Goal: Information Seeking & Learning: Learn about a topic

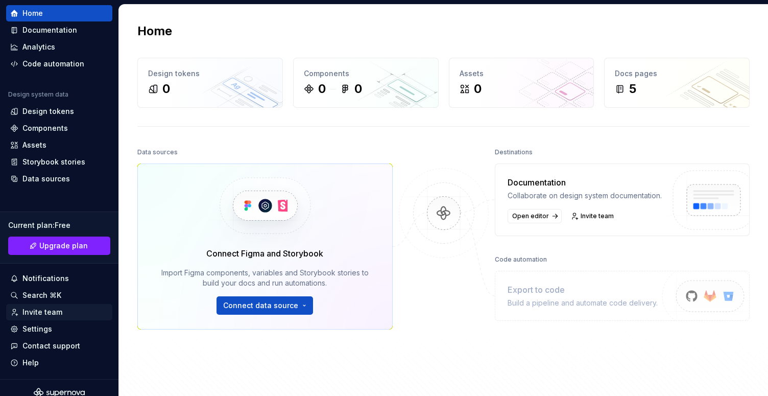
scroll to position [42, 0]
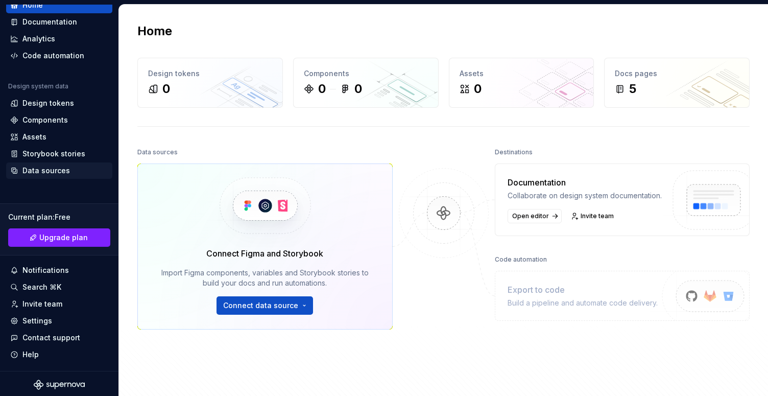
click at [47, 172] on div "Data sources" at bounding box center [45, 170] width 47 height 10
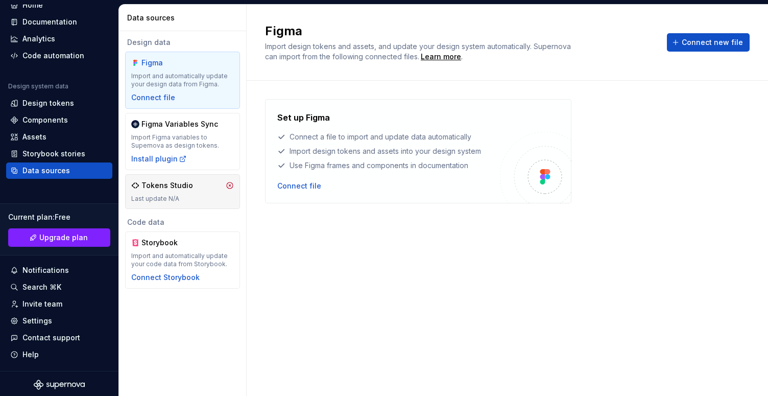
click at [164, 189] on div "Tokens Studio" at bounding box center [167, 185] width 52 height 10
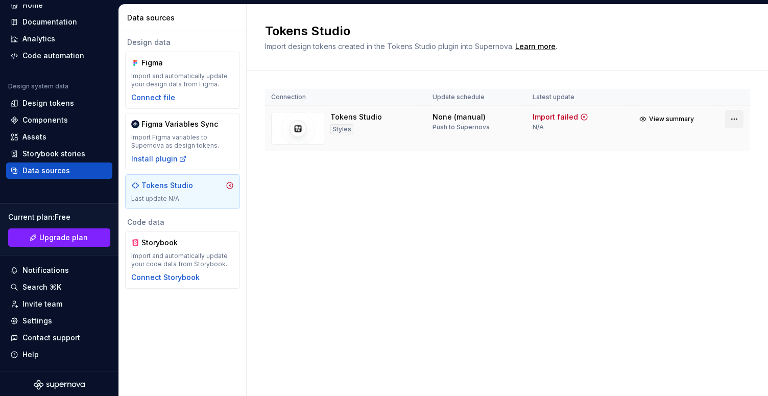
click at [733, 116] on html "C Flui EB Home Documentation Analytics Code automation Design system data Desig…" at bounding box center [384, 198] width 768 height 396
click at [717, 141] on div "View import summary" at bounding box center [725, 141] width 82 height 10
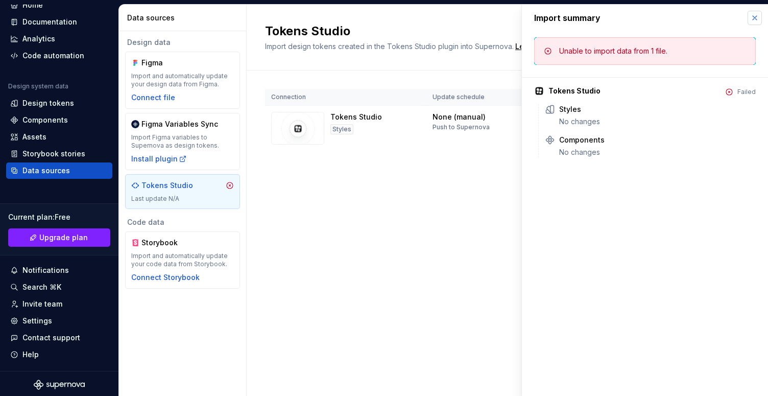
click at [756, 16] on button "button" at bounding box center [754, 18] width 14 height 14
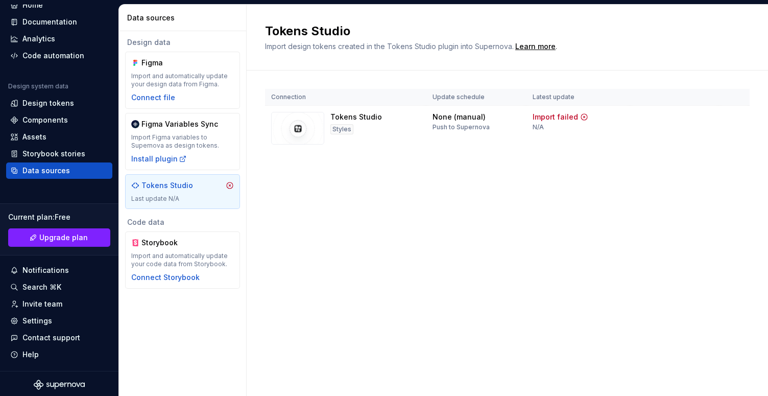
click at [754, 19] on div "Tokens Studio Import design tokens created in the Tokens Studio plugin into Sup…" at bounding box center [507, 38] width 521 height 66
click at [730, 119] on html "C Flui EB Home Documentation Analytics Code automation Design system data Desig…" at bounding box center [384, 198] width 768 height 396
click at [713, 161] on div "Disconnect integration" at bounding box center [725, 162] width 82 height 10
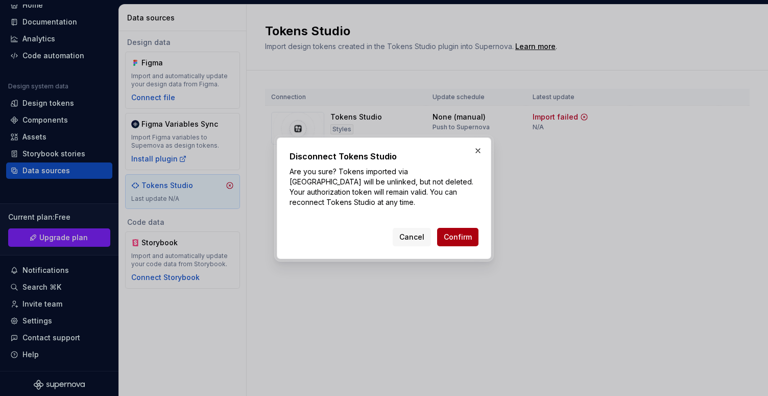
click at [470, 236] on span "Confirm" at bounding box center [458, 237] width 28 height 10
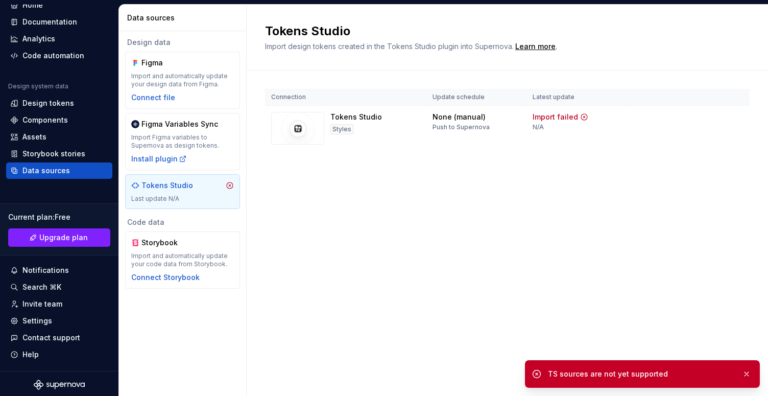
click at [623, 165] on div "Connection Update schedule Latest update Tokens Studio Styles None (manual) Pus…" at bounding box center [507, 129] width 484 height 119
click at [349, 123] on div "Tokens Studio Styles" at bounding box center [356, 128] width 52 height 33
click at [739, 119] on html "C Flui EB Home Documentation Analytics Code automation Design system data Desig…" at bounding box center [384, 198] width 768 height 396
click at [727, 140] on div "View import summary" at bounding box center [725, 141] width 82 height 10
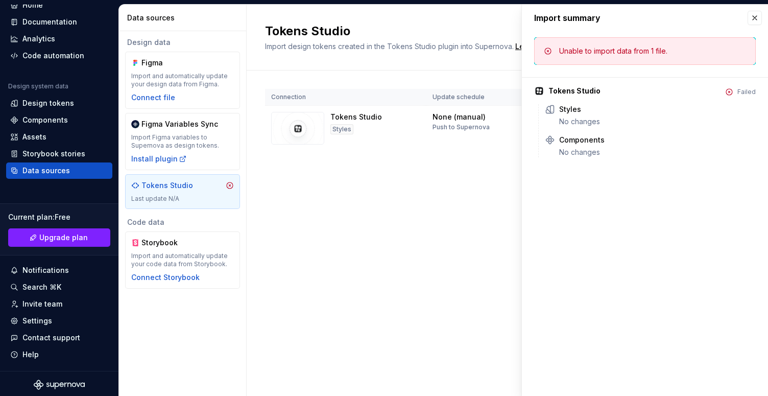
click at [740, 94] on div "Failed" at bounding box center [746, 92] width 18 height 8
click at [754, 21] on button "button" at bounding box center [754, 18] width 14 height 14
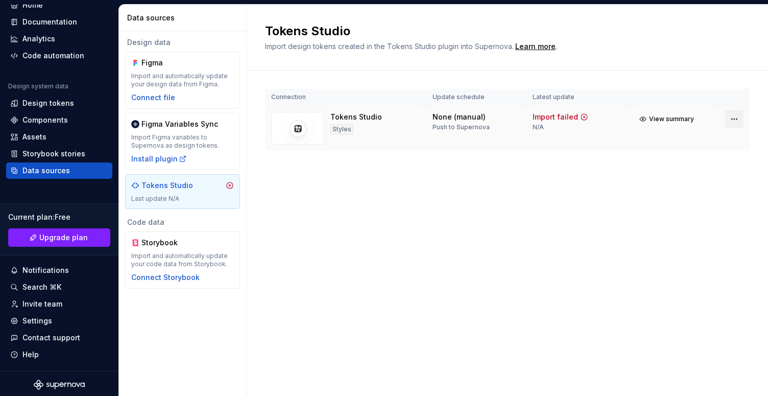
click at [740, 122] on html "C Flui EB Home Documentation Analytics Code automation Design system data Desig…" at bounding box center [384, 198] width 768 height 396
click at [708, 162] on div "Disconnect integration" at bounding box center [725, 162] width 82 height 10
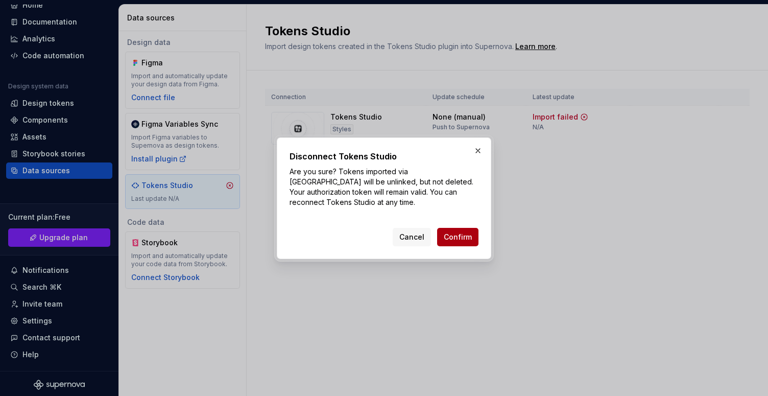
click at [460, 228] on button "Confirm" at bounding box center [457, 237] width 41 height 18
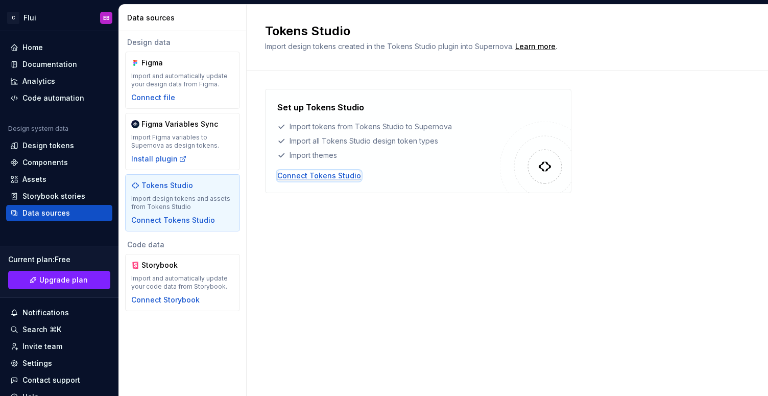
click at [328, 171] on div "Connect Tokens Studio" at bounding box center [319, 176] width 84 height 10
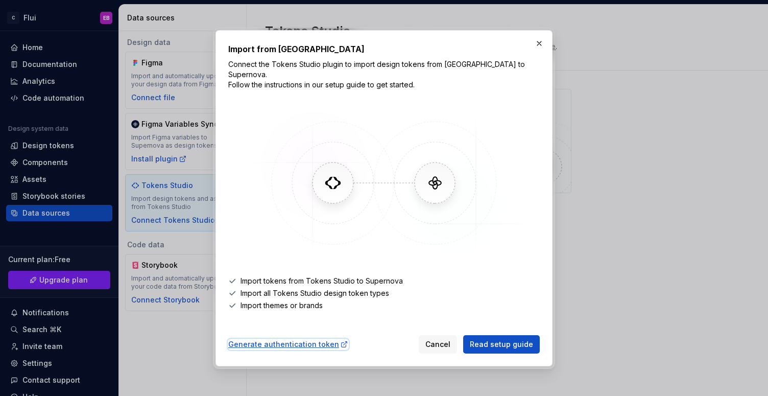
click at [304, 340] on div "Generate authentication token" at bounding box center [288, 344] width 120 height 10
click at [496, 340] on span "Read setup guide" at bounding box center [501, 344] width 63 height 10
click at [539, 50] on button "button" at bounding box center [539, 43] width 14 height 14
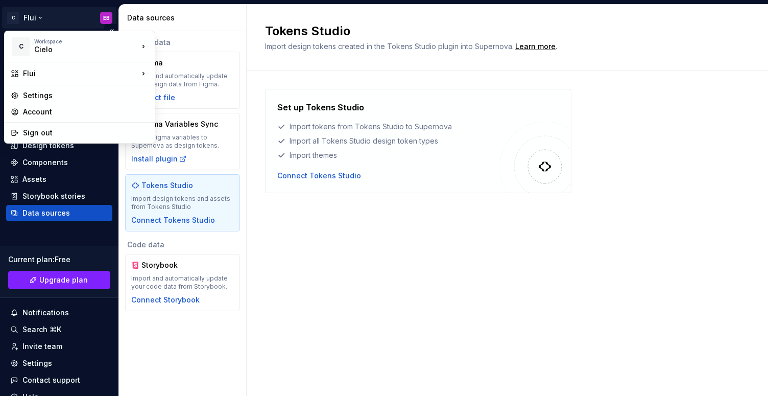
click at [30, 16] on html "C Flui EB Home Documentation Analytics Code automation Design system data Desig…" at bounding box center [384, 198] width 768 height 396
click at [41, 46] on div "Cielo" at bounding box center [77, 49] width 87 height 10
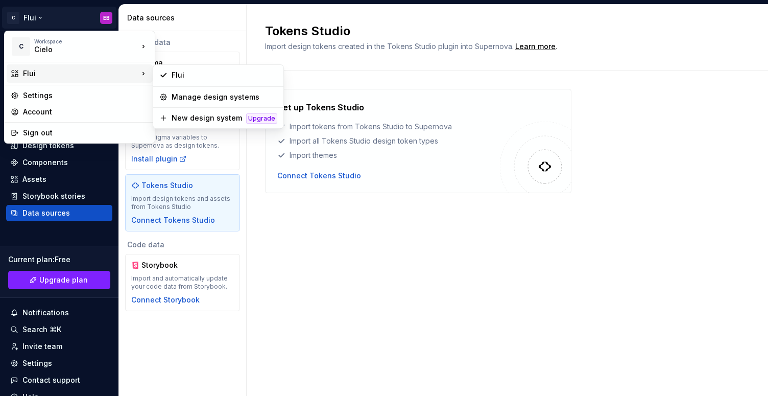
click at [41, 71] on div "Flui" at bounding box center [80, 73] width 115 height 10
click at [178, 73] on div "Flui" at bounding box center [225, 75] width 106 height 10
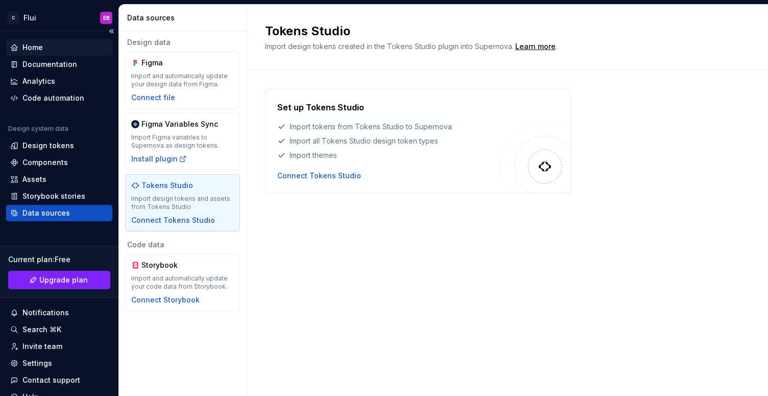
click at [35, 47] on div "Home" at bounding box center [32, 47] width 20 height 10
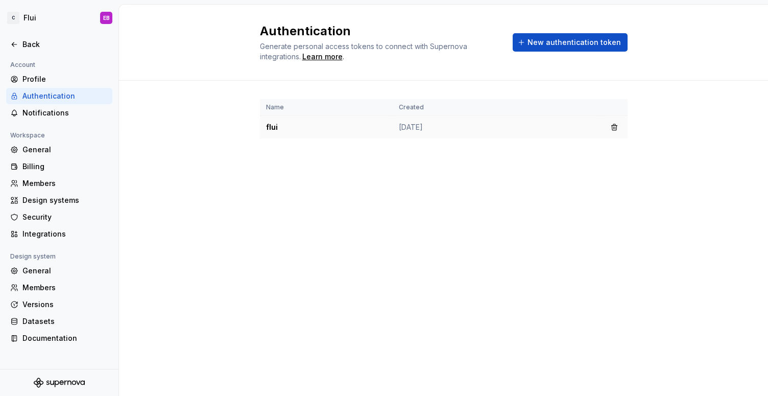
click at [423, 129] on td "Sep 01, 2025" at bounding box center [497, 127] width 208 height 23
click at [272, 125] on td "flui" at bounding box center [326, 127] width 133 height 23
click at [569, 133] on td "Sep 01, 2025" at bounding box center [497, 127] width 208 height 23
click at [616, 126] on button "button" at bounding box center [614, 127] width 14 height 14
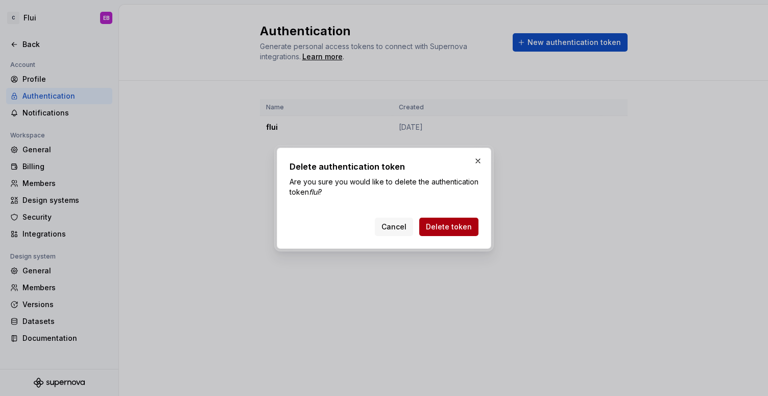
click at [440, 228] on span "Delete token" at bounding box center [449, 227] width 46 height 10
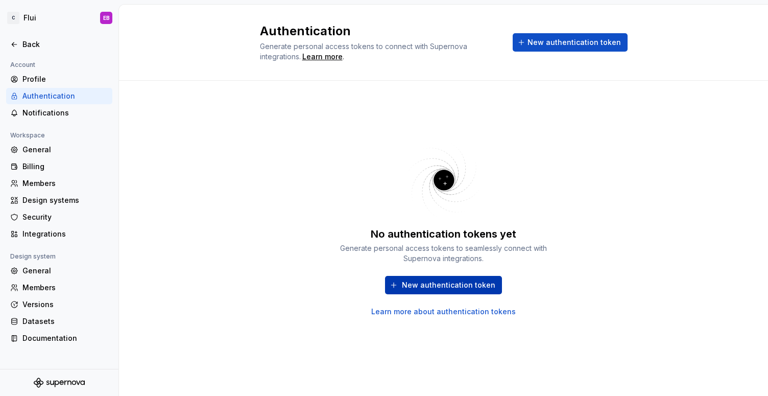
click at [457, 286] on span "New authentication token" at bounding box center [448, 285] width 93 height 10
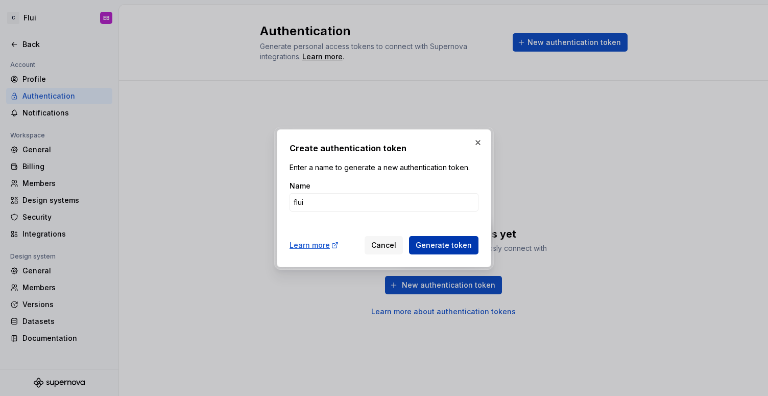
type input "flui"
click at [449, 248] on span "Generate token" at bounding box center [444, 245] width 56 height 10
click at [447, 240] on span "Generate token" at bounding box center [444, 245] width 56 height 10
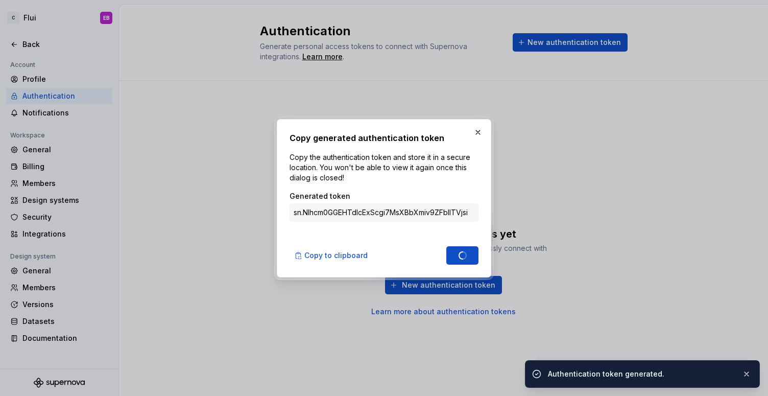
click at [447, 240] on div "Copy generated authentication token Copy the authentication token and store it …" at bounding box center [383, 198] width 189 height 133
type input "sn.8FKha7jZZXRNvjBC9tcv7wwrkL01sElBw4ews01pv4voymXdcKMGuTQuFxI1QWw9xKDyvybXv7SS…"
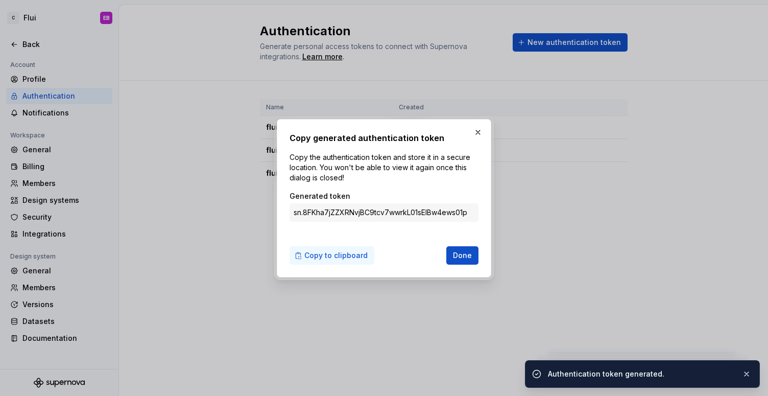
click at [341, 256] on span "Copy to clipboard" at bounding box center [335, 255] width 63 height 10
click at [479, 134] on button "button" at bounding box center [478, 132] width 14 height 14
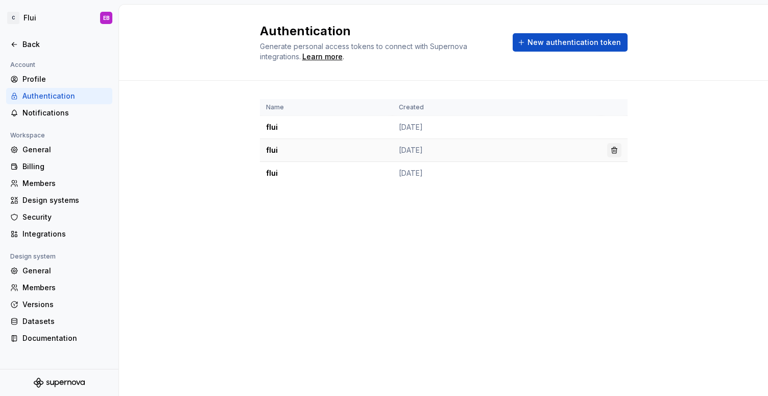
click at [611, 145] on button "button" at bounding box center [614, 150] width 14 height 14
click at [371, 136] on td "flui" at bounding box center [326, 127] width 133 height 23
click at [612, 124] on button "button" at bounding box center [614, 127] width 14 height 14
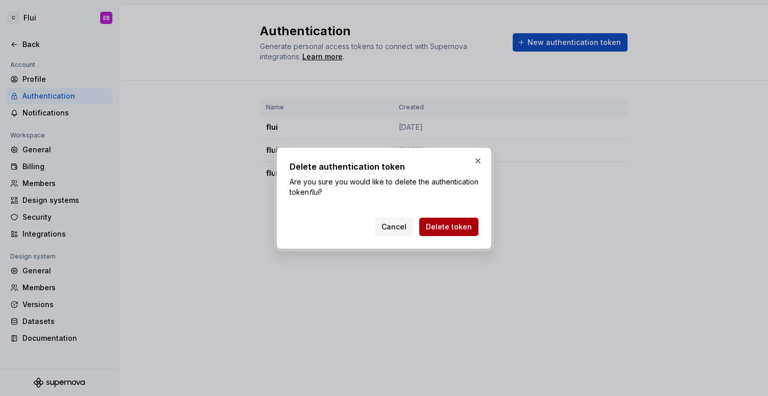
click at [442, 229] on span "Delete token" at bounding box center [449, 227] width 46 height 10
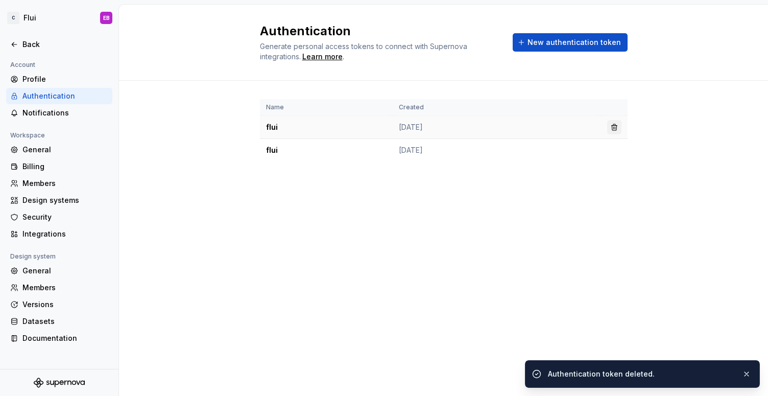
click at [617, 124] on button "button" at bounding box center [614, 127] width 14 height 14
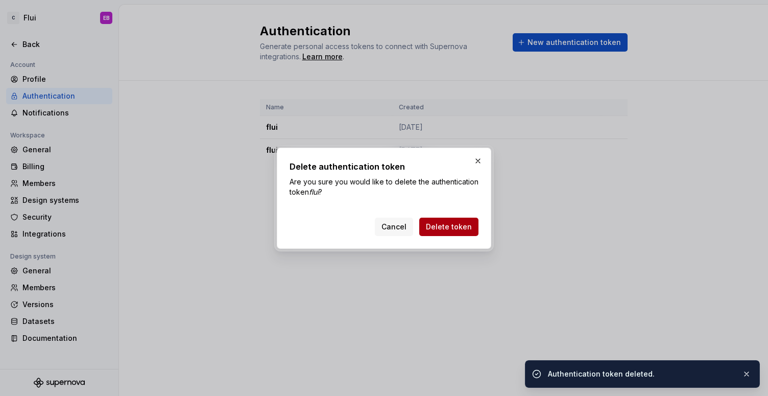
click at [465, 229] on span "Delete token" at bounding box center [449, 227] width 46 height 10
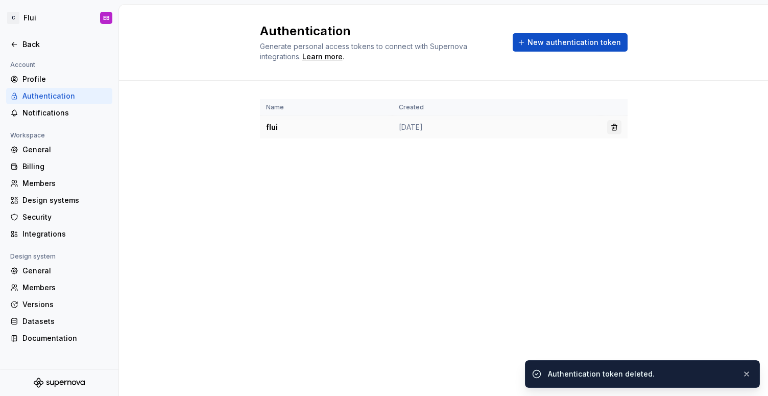
click at [611, 130] on button "button" at bounding box center [614, 127] width 14 height 14
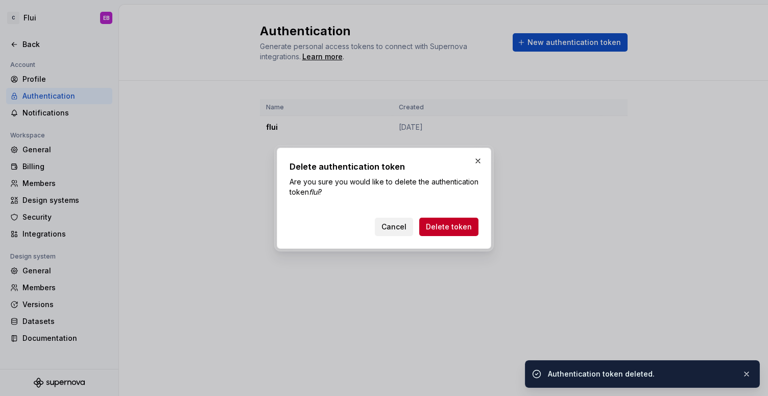
click at [413, 232] on button "Cancel" at bounding box center [394, 226] width 38 height 18
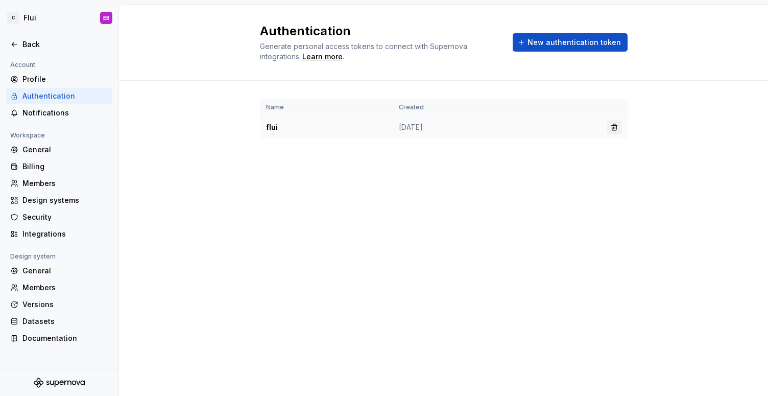
click at [613, 127] on button "button" at bounding box center [614, 127] width 14 height 14
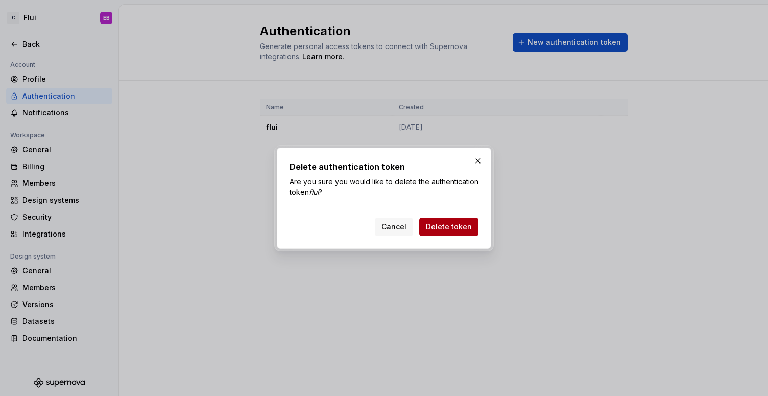
click at [458, 229] on span "Delete token" at bounding box center [449, 227] width 46 height 10
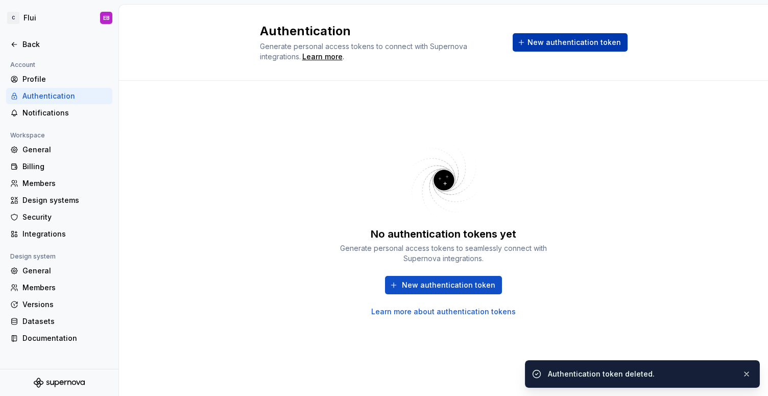
click at [575, 40] on span "New authentication token" at bounding box center [573, 42] width 93 height 10
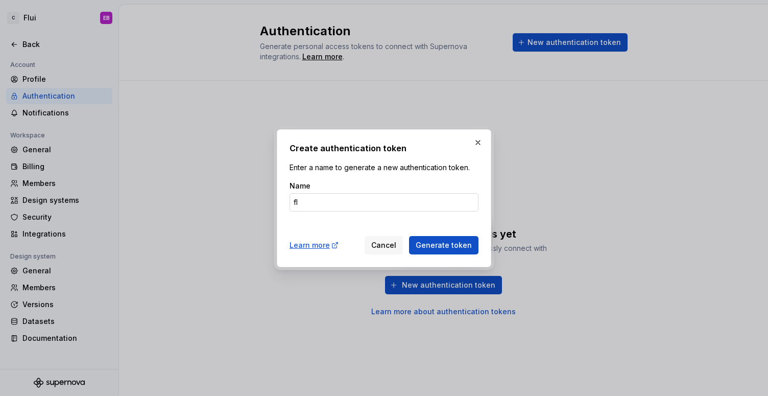
type input "f"
type input "tokensstudio"
click at [443, 240] on span "Generate token" at bounding box center [444, 245] width 56 height 10
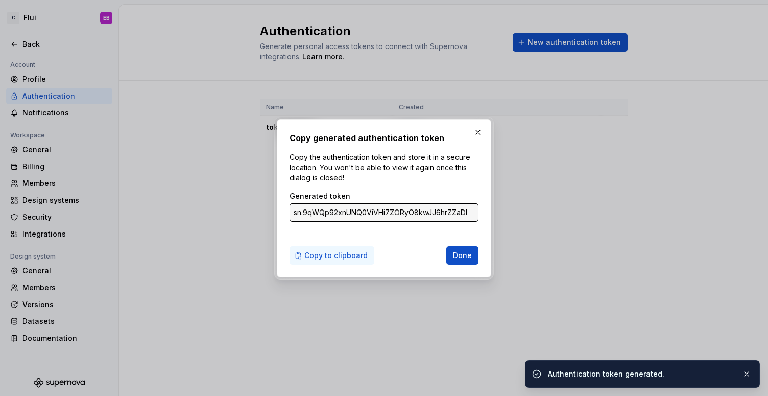
click at [326, 250] on span "Copy to clipboard" at bounding box center [335, 255] width 63 height 10
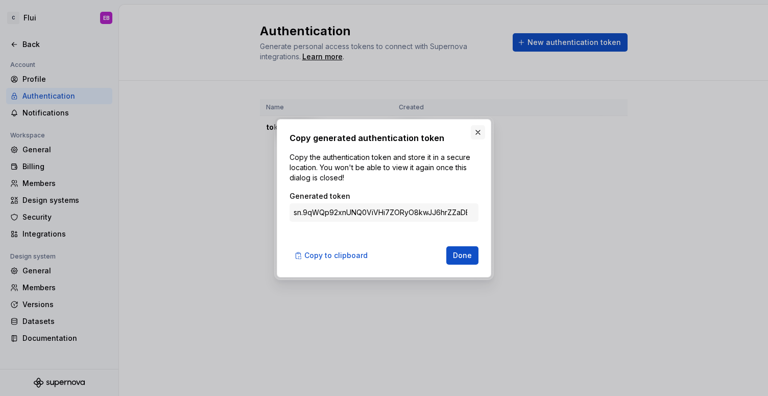
click at [478, 132] on button "button" at bounding box center [478, 132] width 14 height 14
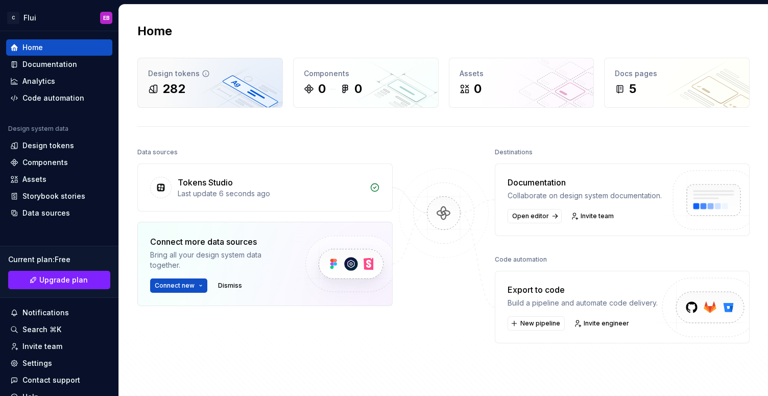
click at [209, 87] on div "282" at bounding box center [210, 89] width 124 height 16
click at [213, 70] on div "Design tokens" at bounding box center [210, 73] width 124 height 10
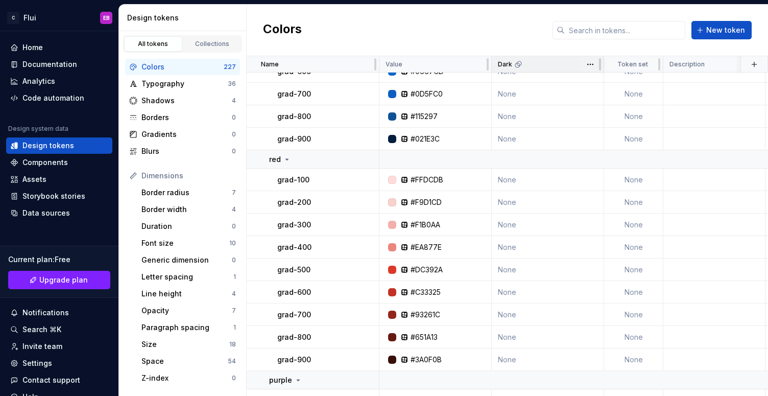
scroll to position [493, 0]
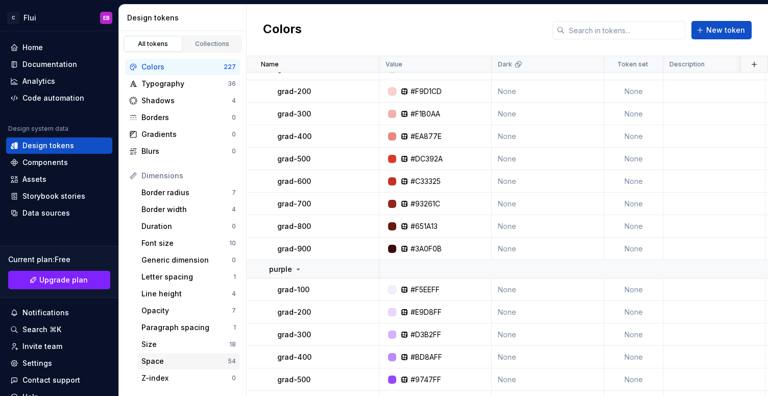
click at [162, 359] on div "Space" at bounding box center [184, 361] width 86 height 10
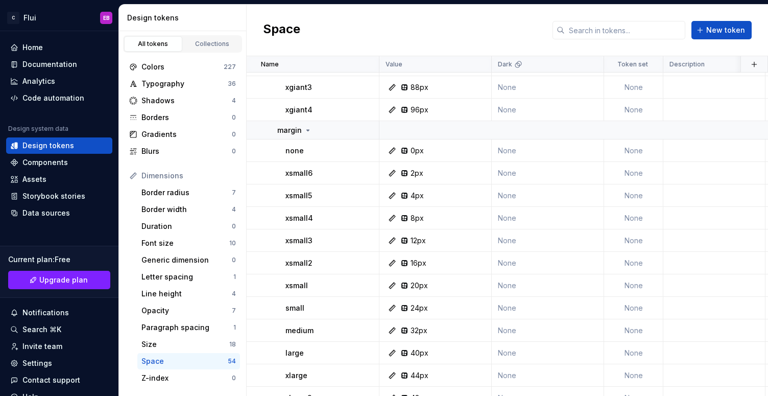
scroll to position [414, 0]
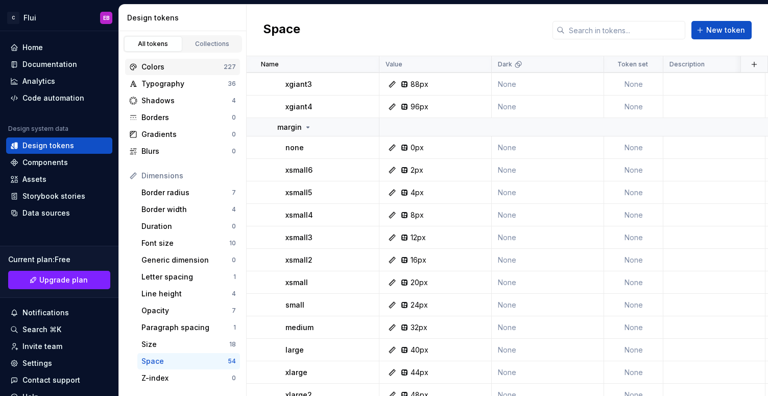
click at [196, 65] on div "Colors" at bounding box center [182, 67] width 82 height 10
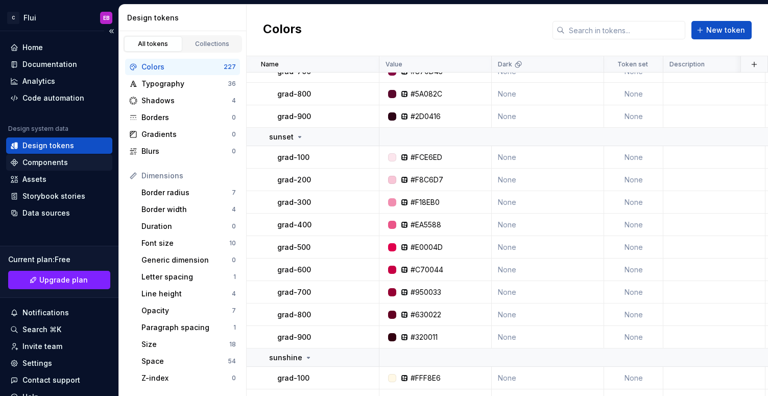
scroll to position [3122, 0]
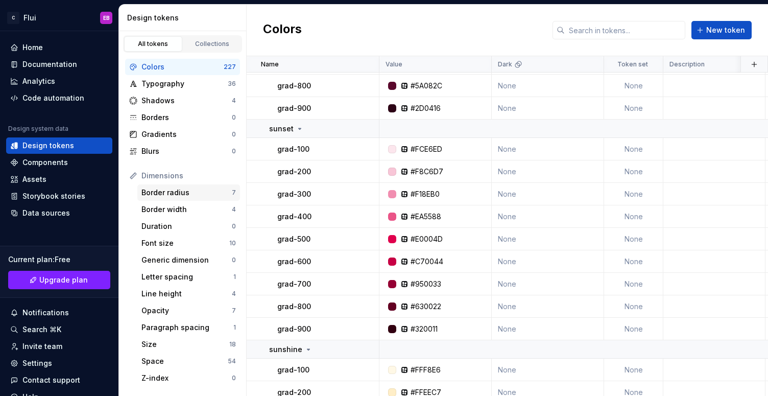
click at [159, 193] on div "Border radius" at bounding box center [186, 192] width 90 height 10
click at [159, 207] on div "Border width" at bounding box center [186, 209] width 90 height 10
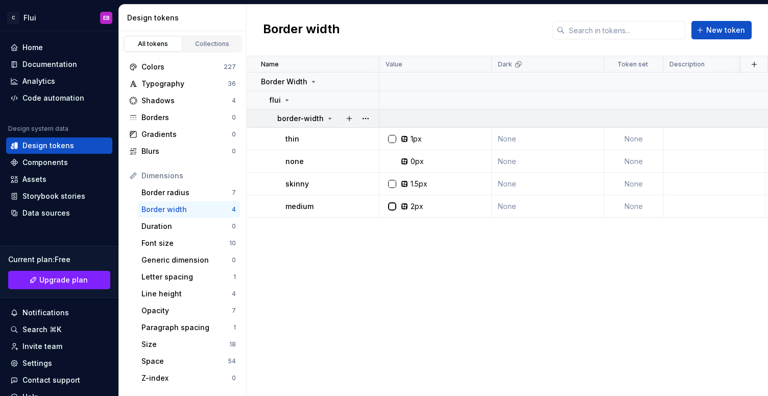
click at [302, 114] on p "border-width" at bounding box center [300, 118] width 46 height 10
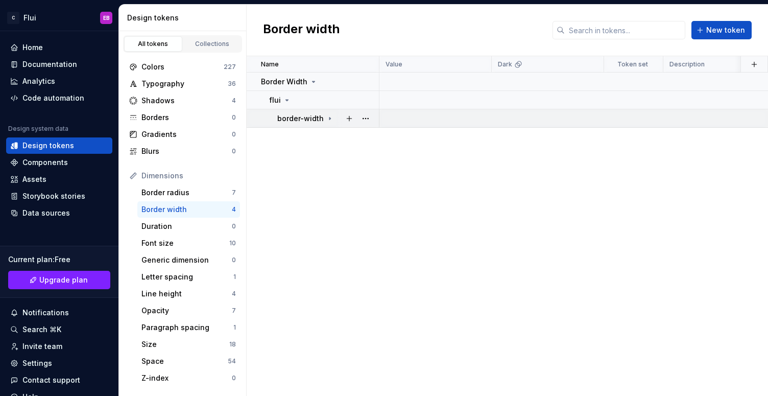
click at [302, 114] on p "border-width" at bounding box center [300, 118] width 46 height 10
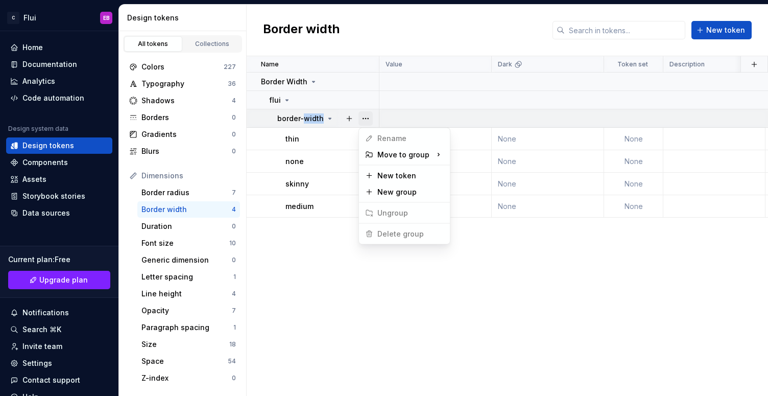
click at [367, 120] on button "button" at bounding box center [365, 118] width 14 height 14
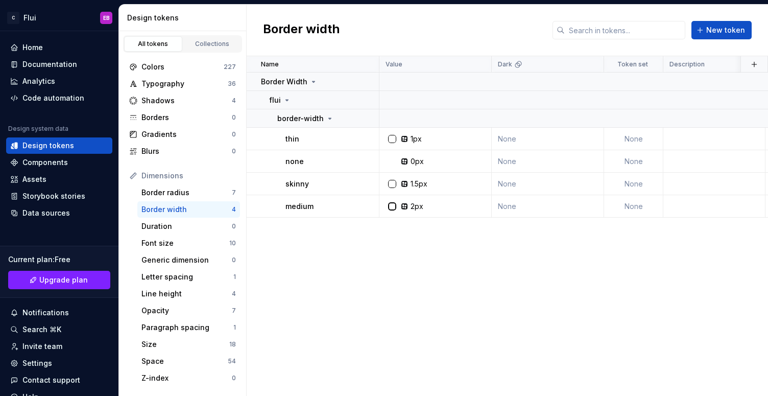
click at [287, 256] on html "C Flui EB Home Documentation Analytics Code automation Design system data Desig…" at bounding box center [384, 198] width 768 height 396
click at [61, 210] on div "Data sources" at bounding box center [45, 213] width 47 height 10
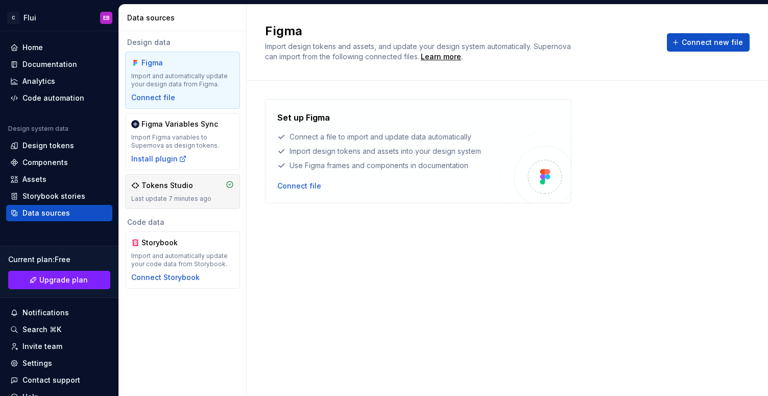
click at [171, 180] on div "Tokens Studio" at bounding box center [167, 185] width 52 height 10
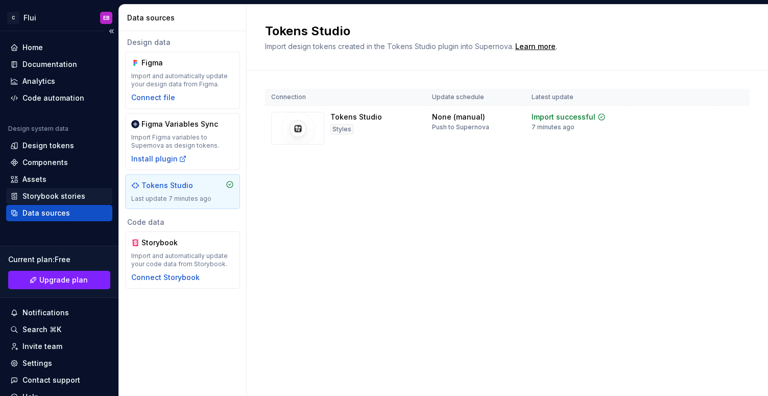
click at [79, 195] on div "Storybook stories" at bounding box center [53, 196] width 63 height 10
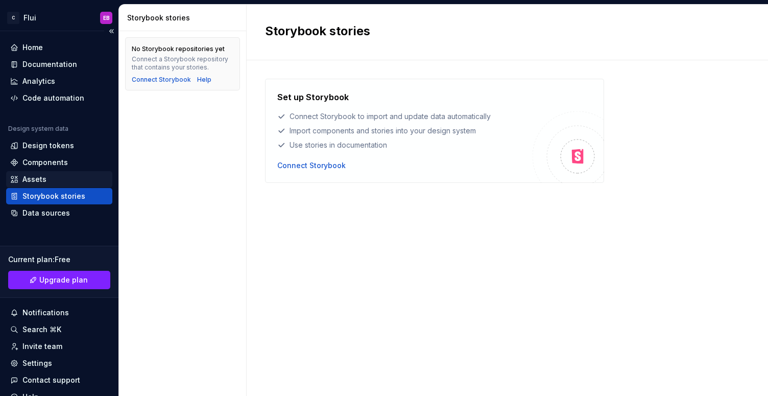
click at [56, 180] on div "Assets" at bounding box center [59, 179] width 98 height 10
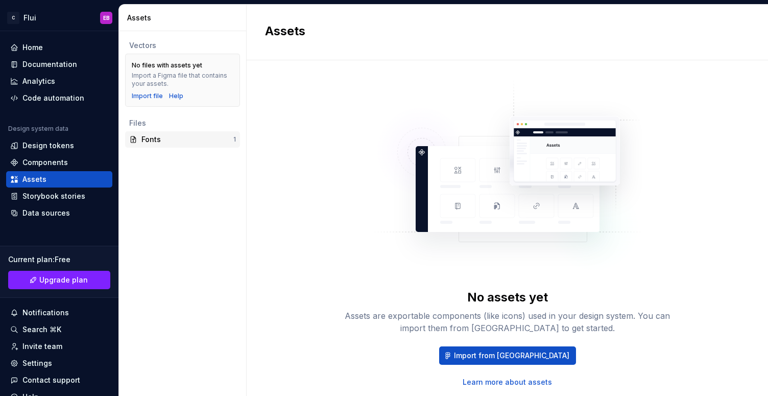
click at [164, 141] on div "Fonts" at bounding box center [187, 139] width 92 height 10
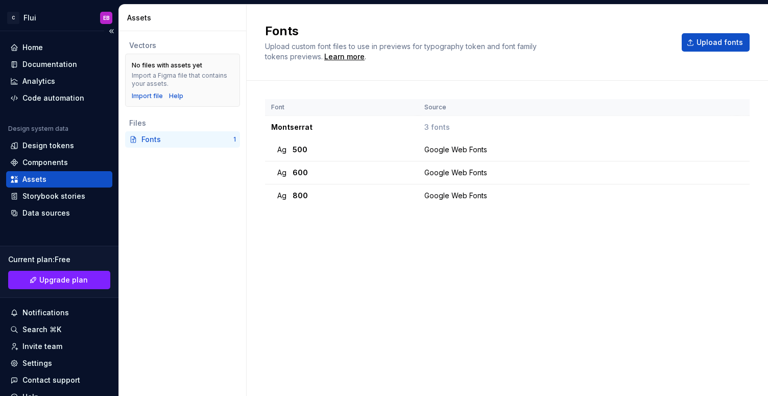
click at [83, 180] on div "Assets" at bounding box center [59, 179] width 98 height 10
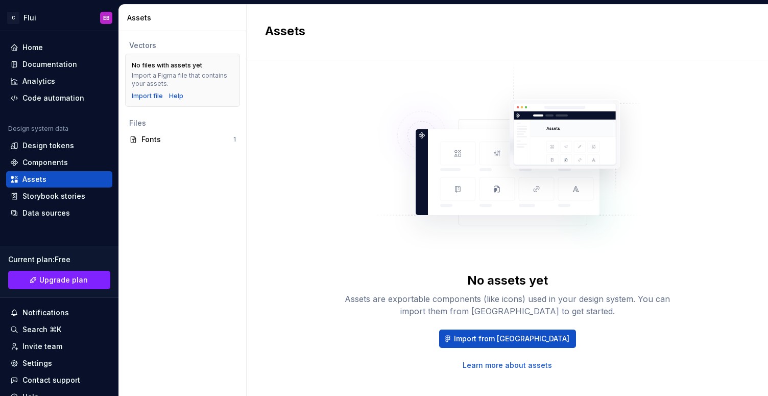
scroll to position [30, 0]
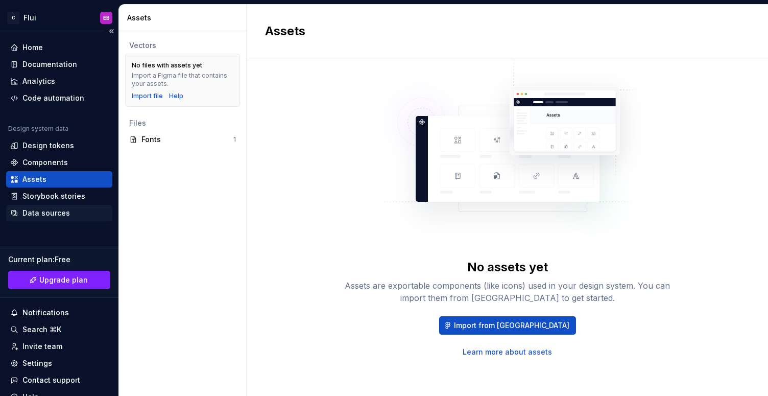
click at [43, 214] on div "Data sources" at bounding box center [45, 213] width 47 height 10
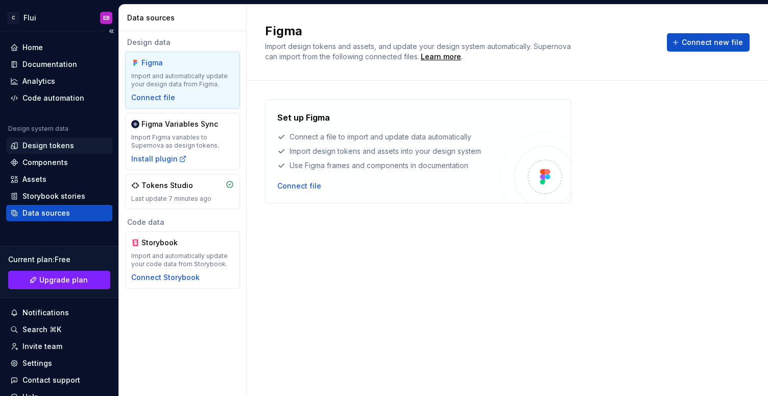
click at [39, 142] on div "Design tokens" at bounding box center [48, 145] width 52 height 10
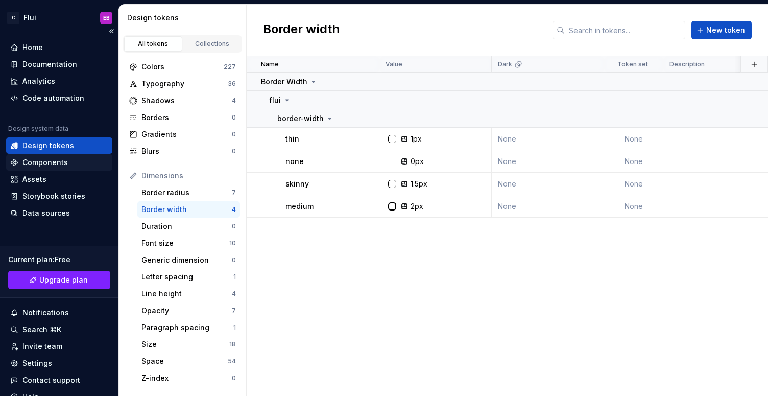
click at [40, 163] on div "Components" at bounding box center [44, 162] width 45 height 10
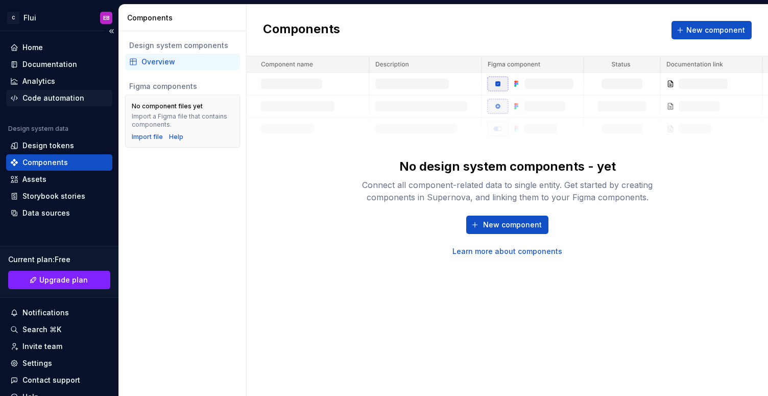
click at [50, 97] on div "Code automation" at bounding box center [53, 98] width 62 height 10
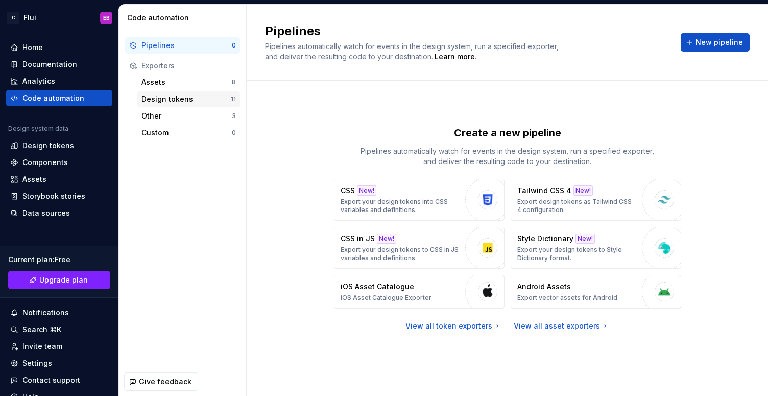
click at [181, 104] on div "Design tokens 11" at bounding box center [188, 99] width 103 height 16
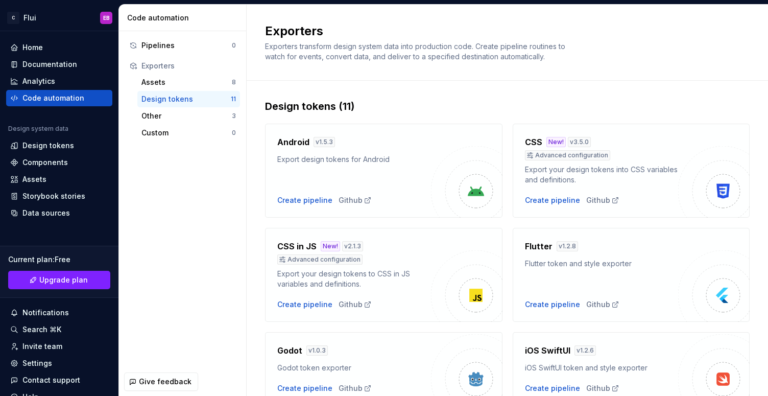
click at [181, 101] on div "Design tokens" at bounding box center [185, 99] width 89 height 10
click at [38, 64] on div "Documentation" at bounding box center [49, 64] width 55 height 10
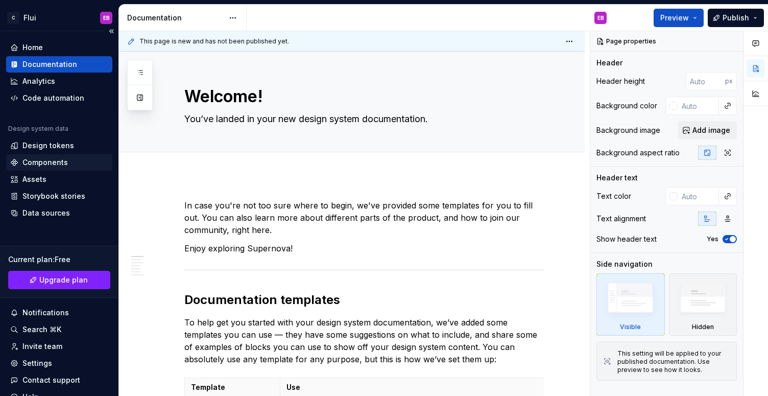
click at [55, 161] on div "Components" at bounding box center [44, 162] width 45 height 10
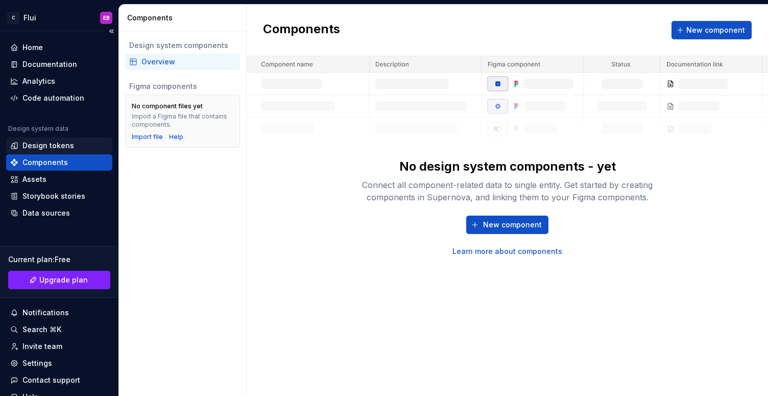
click at [44, 145] on div "Design tokens" at bounding box center [48, 145] width 52 height 10
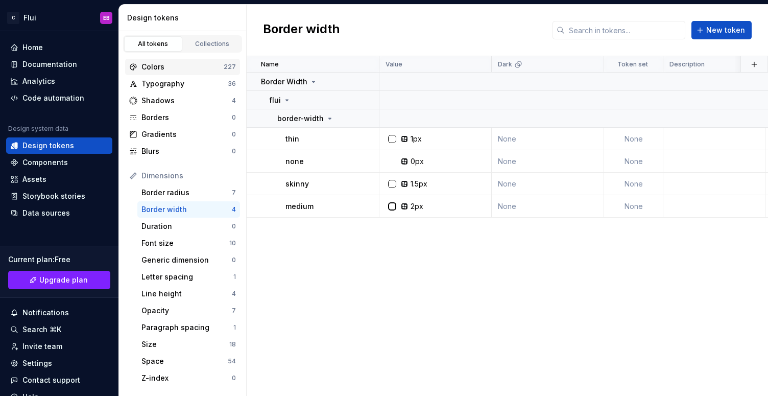
click at [162, 69] on div "Colors" at bounding box center [182, 67] width 82 height 10
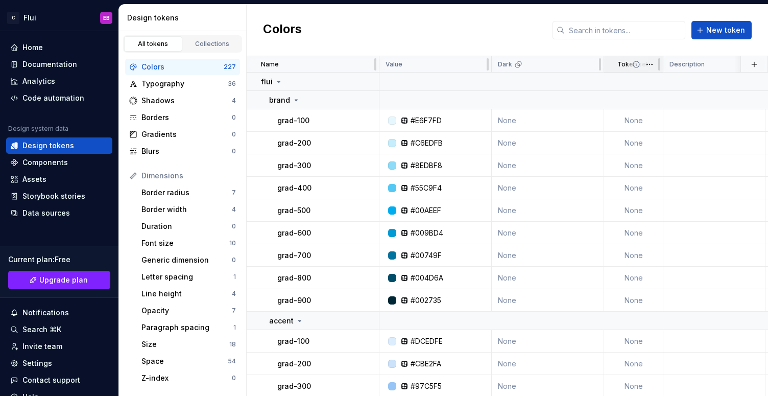
click at [629, 58] on span at bounding box center [644, 64] width 37 height 16
click at [624, 71] on div "Token set" at bounding box center [633, 64] width 59 height 16
click at [640, 120] on td "None" at bounding box center [633, 120] width 59 height 22
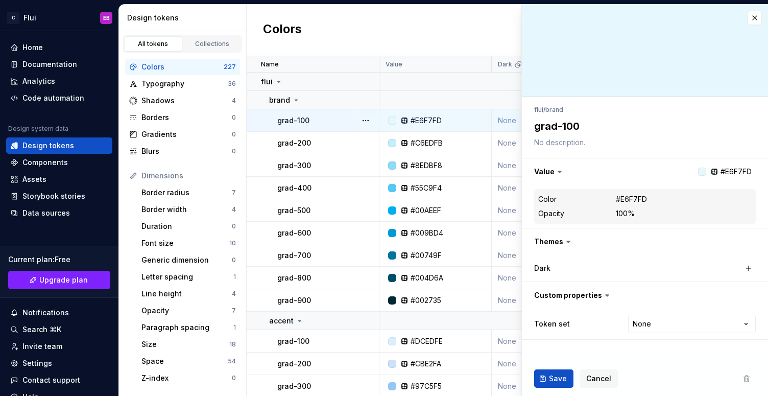
click at [609, 133] on textarea "grad-100" at bounding box center [643, 126] width 222 height 18
type textarea "*"
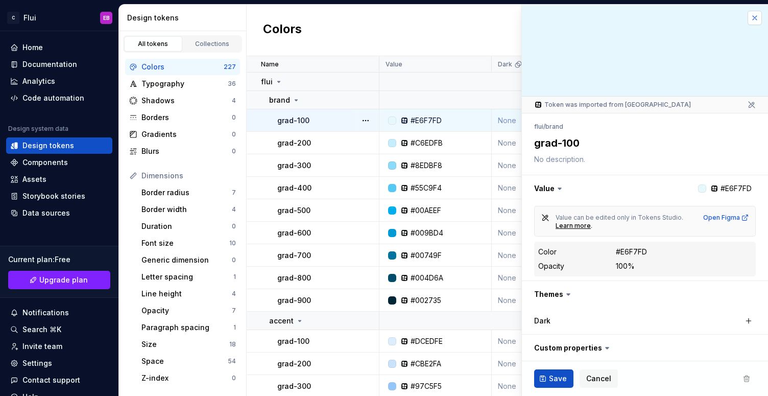
click at [756, 19] on button "button" at bounding box center [754, 18] width 14 height 14
